Goal: Task Accomplishment & Management: Manage account settings

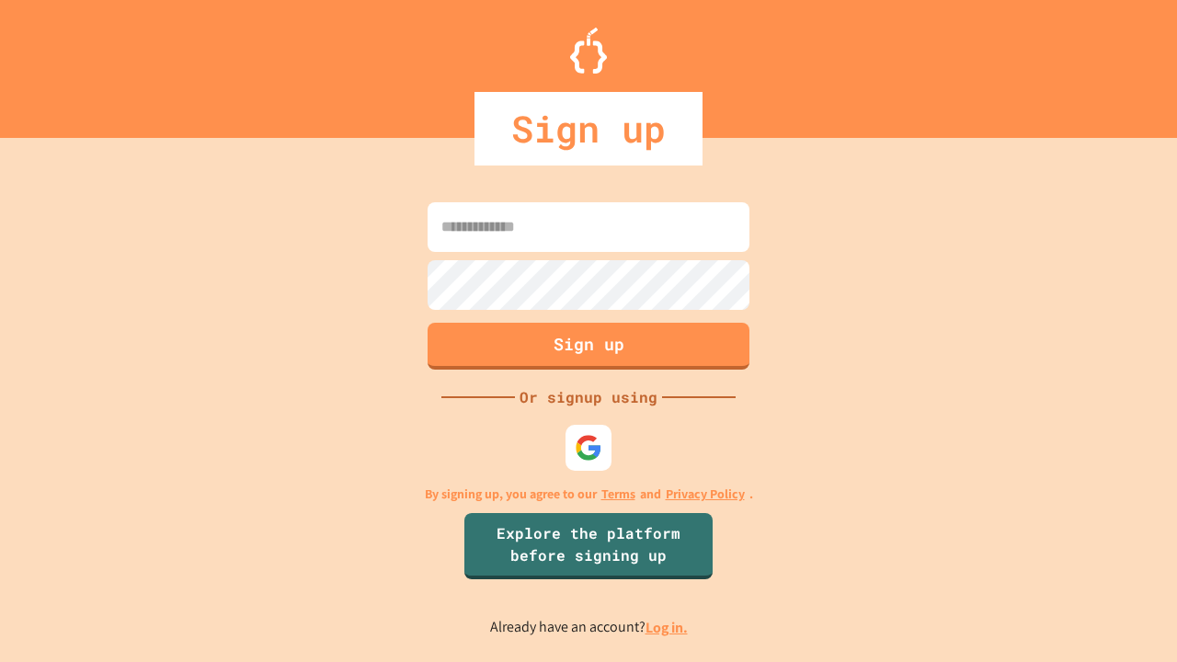
click at [668, 627] on link "Log in." at bounding box center [667, 627] width 42 height 19
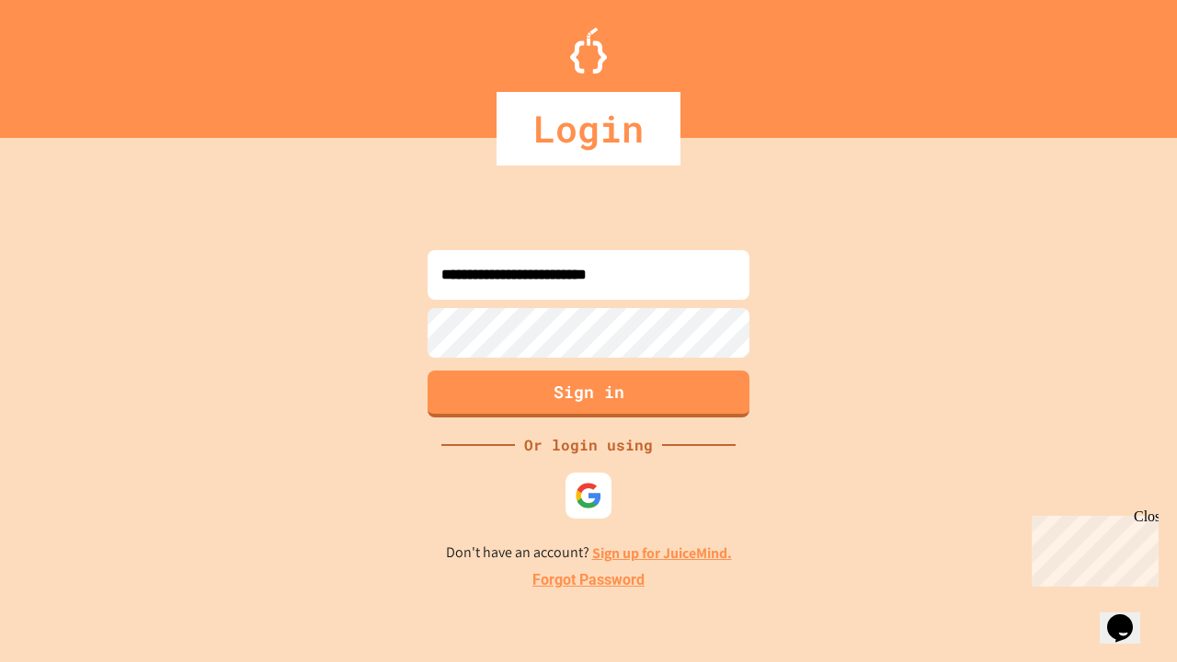
type input "**********"
